Goal: Transaction & Acquisition: Purchase product/service

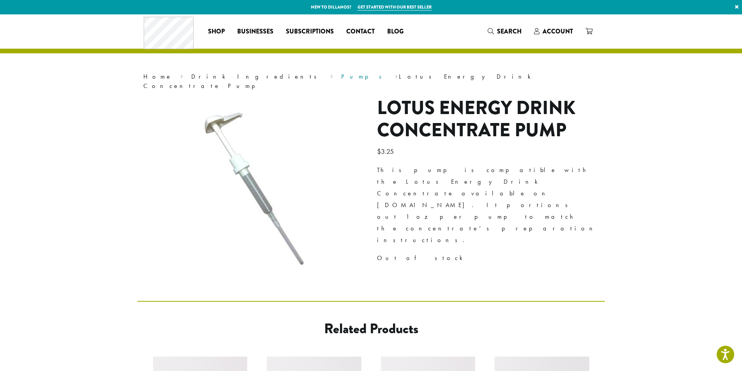
click at [341, 77] on link "Pumps" at bounding box center [364, 76] width 46 height 8
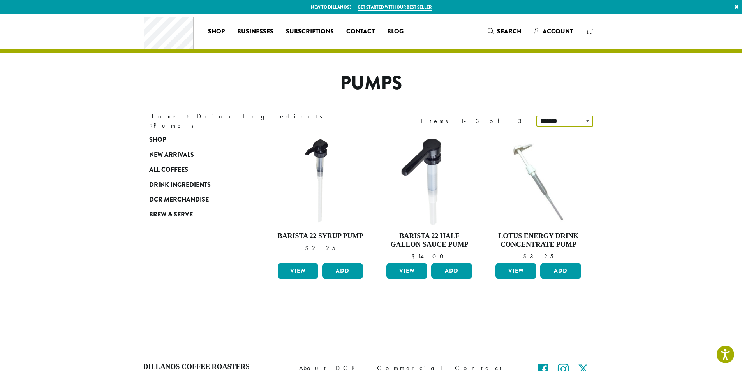
click at [592, 119] on select "**********" at bounding box center [564, 121] width 57 height 11
select select "*****"
click at [537, 116] on select "**********" at bounding box center [564, 121] width 57 height 11
